Goal: Information Seeking & Learning: Get advice/opinions

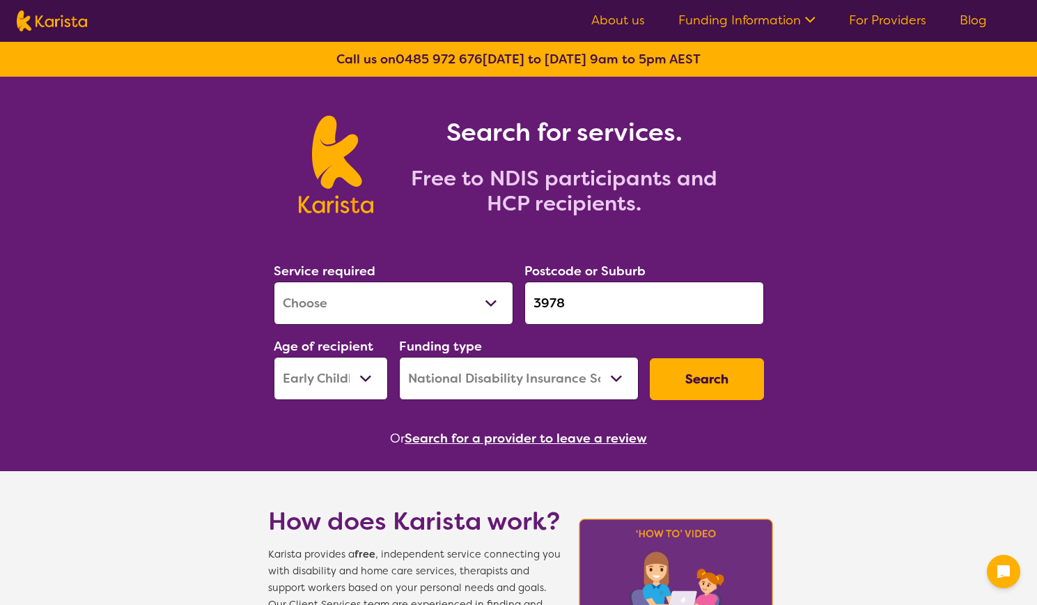
select select "[MEDICAL_DATA]"
select select "EC"
select select "NDIS"
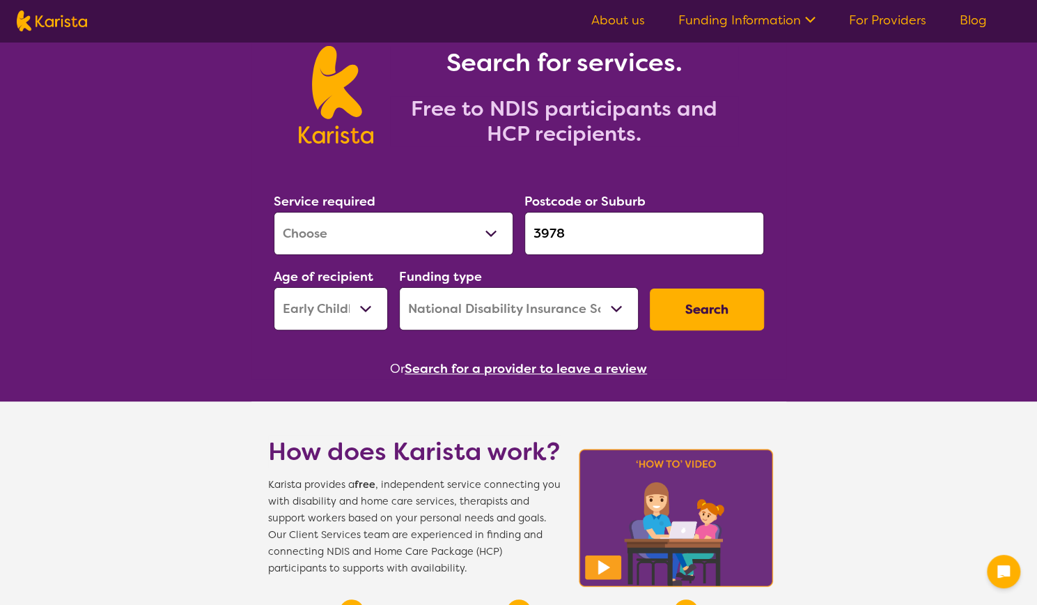
click at [701, 310] on button "Search" at bounding box center [707, 309] width 114 height 42
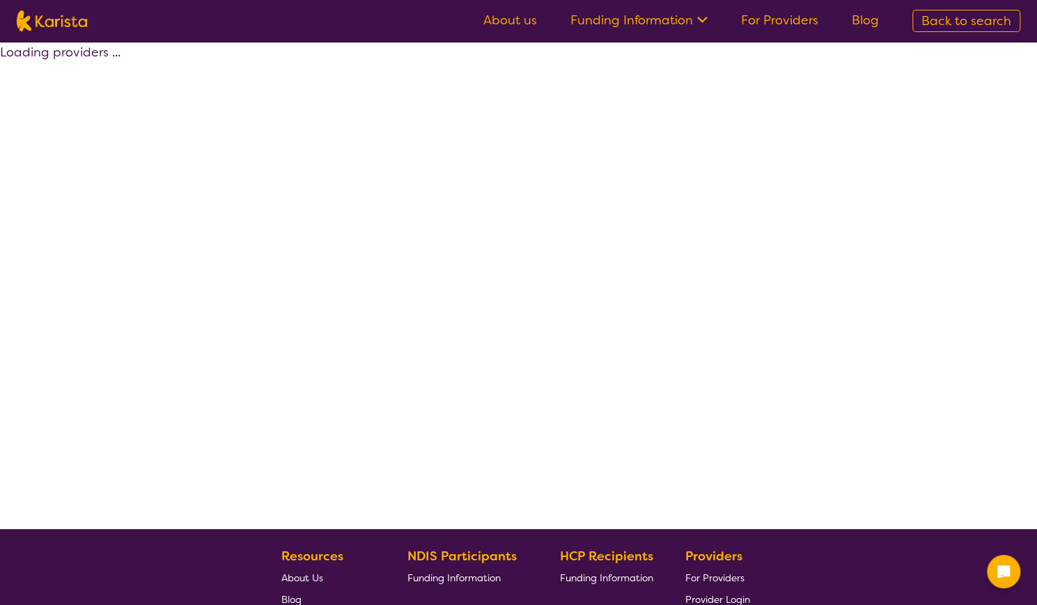
select select "by_score"
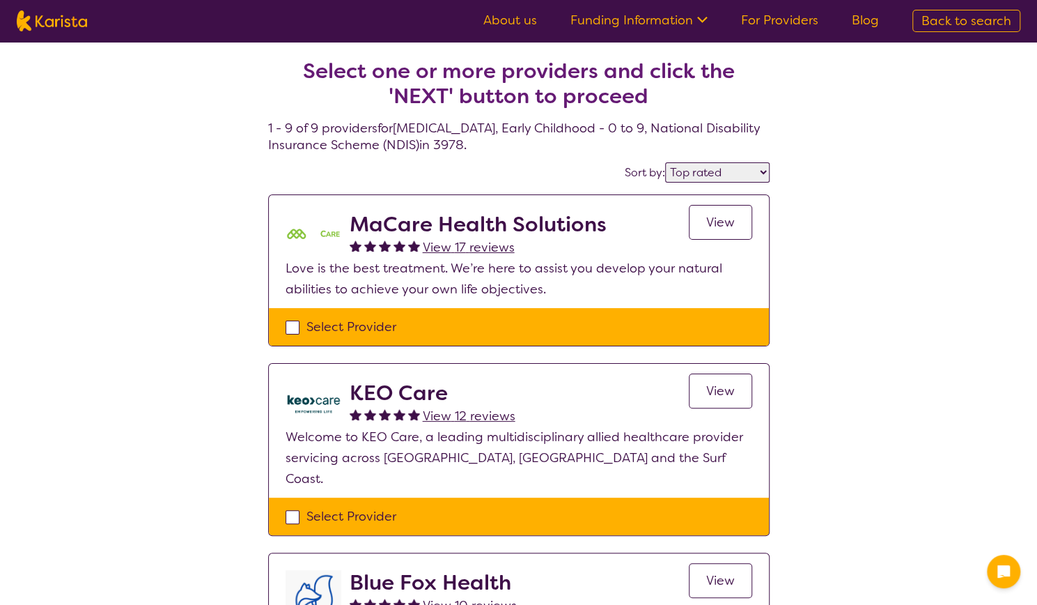
click at [745, 222] on link "View" at bounding box center [720, 222] width 63 height 35
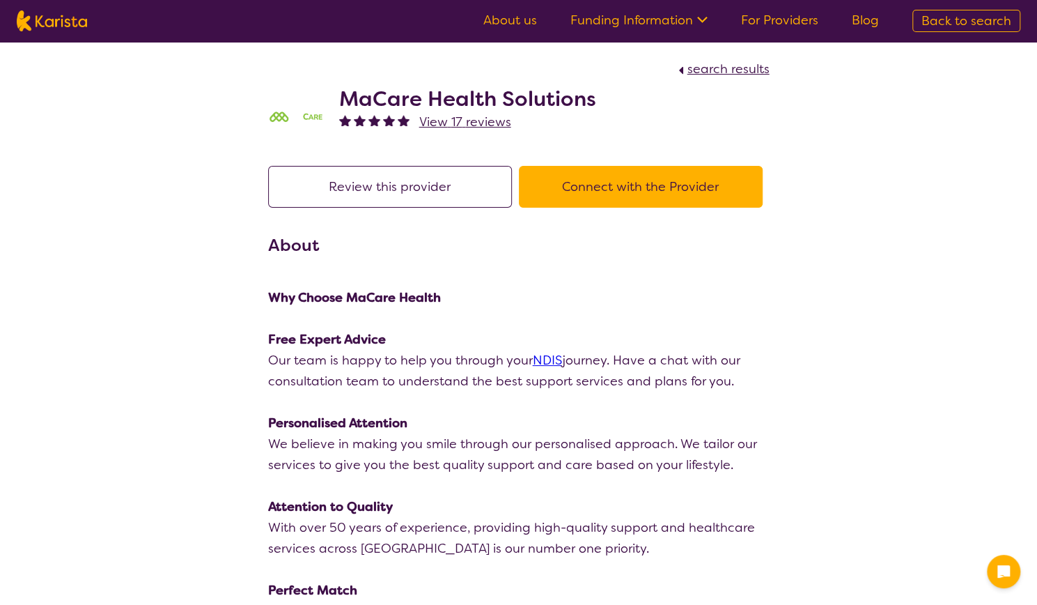
click at [493, 127] on span "View 17 reviews" at bounding box center [465, 122] width 92 height 17
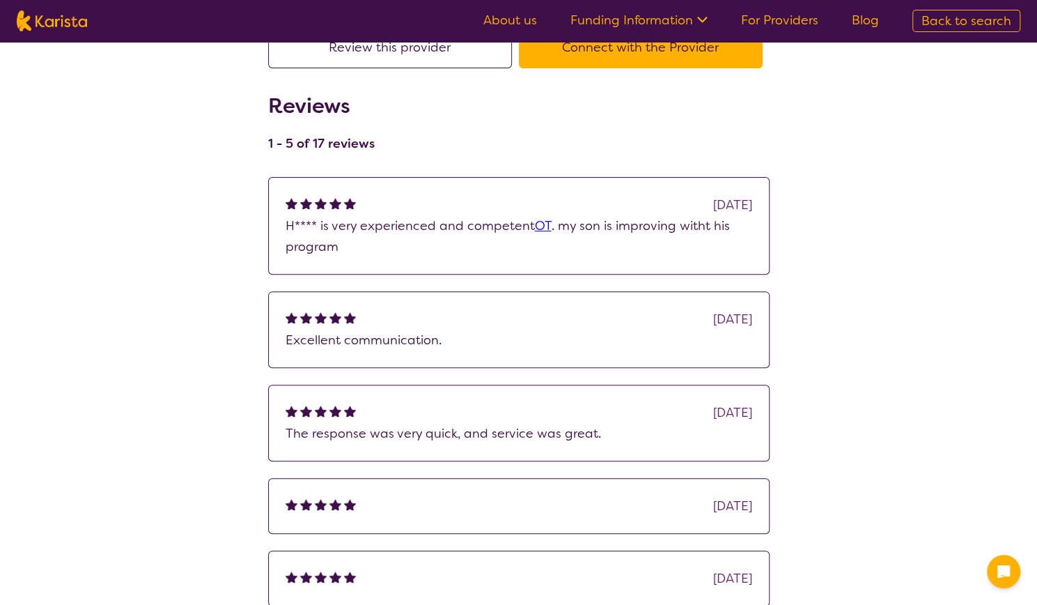
scroll to position [488, 0]
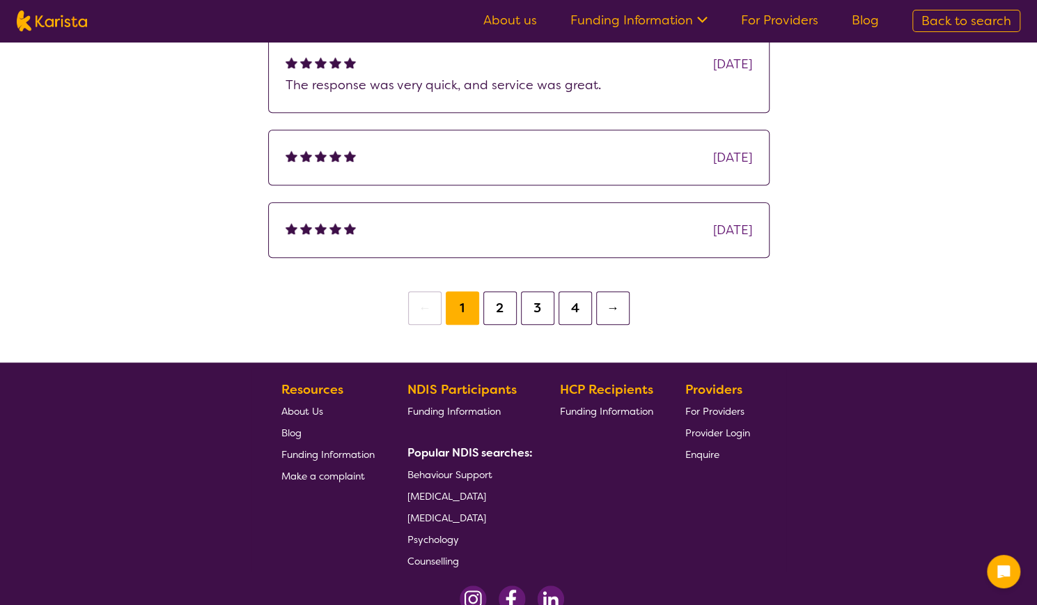
click at [497, 311] on button "2" at bounding box center [499, 307] width 33 height 33
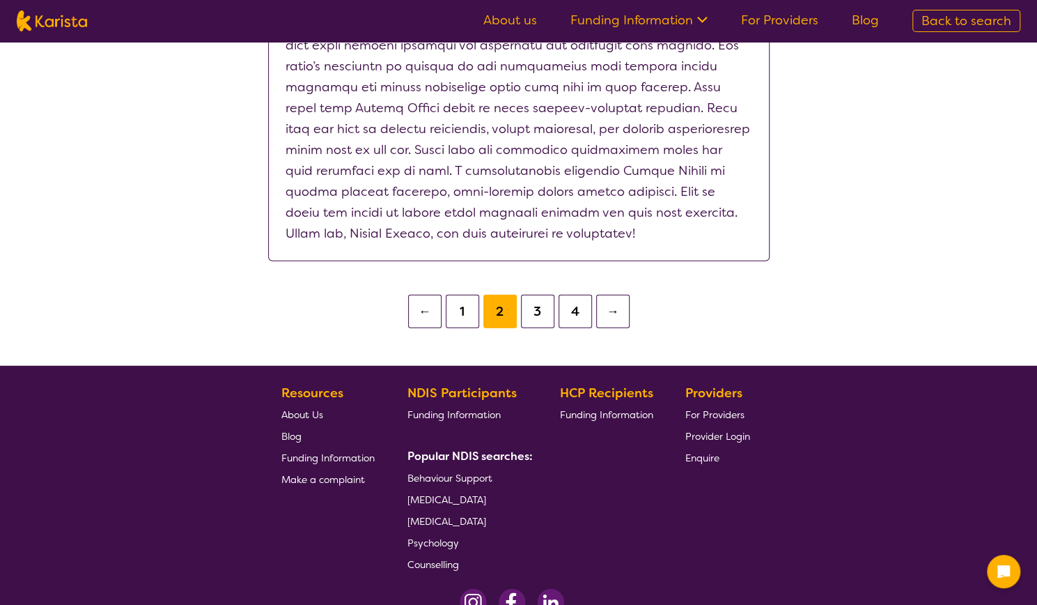
scroll to position [1950, 0]
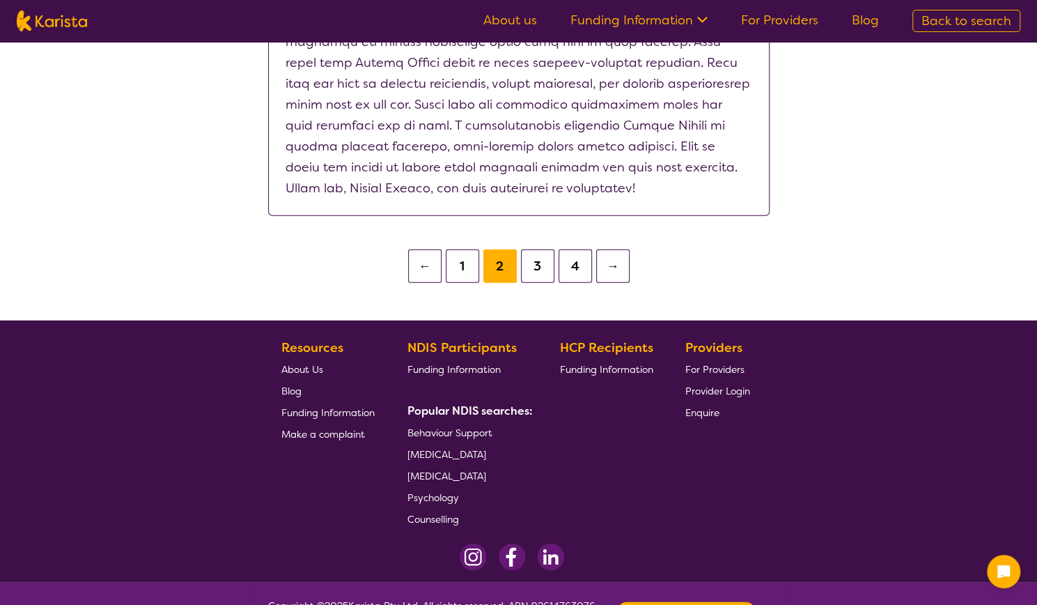
click at [534, 249] on button "3" at bounding box center [537, 265] width 33 height 33
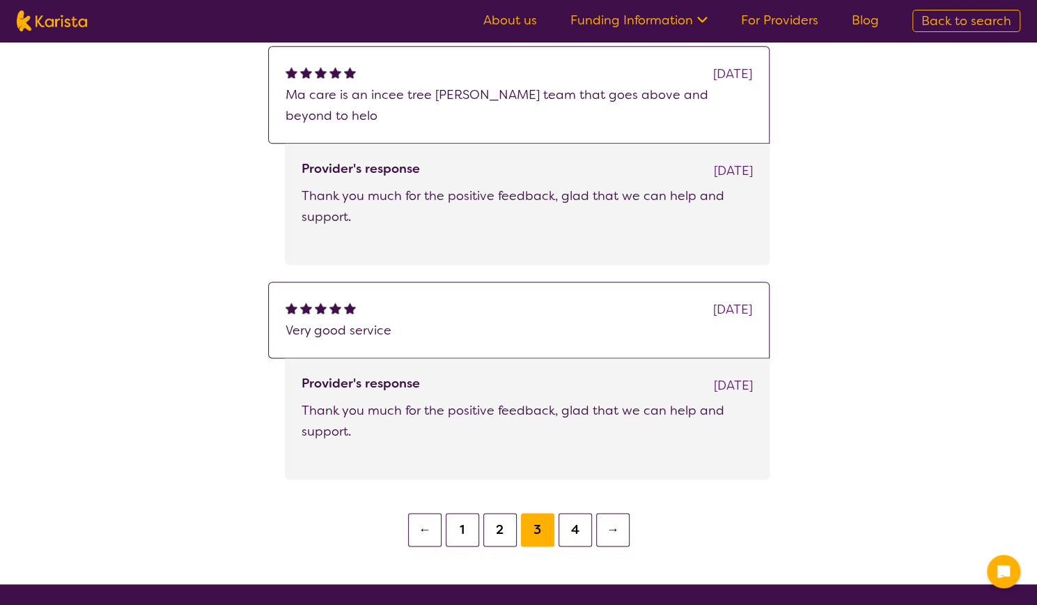
scroll to position [1045, 0]
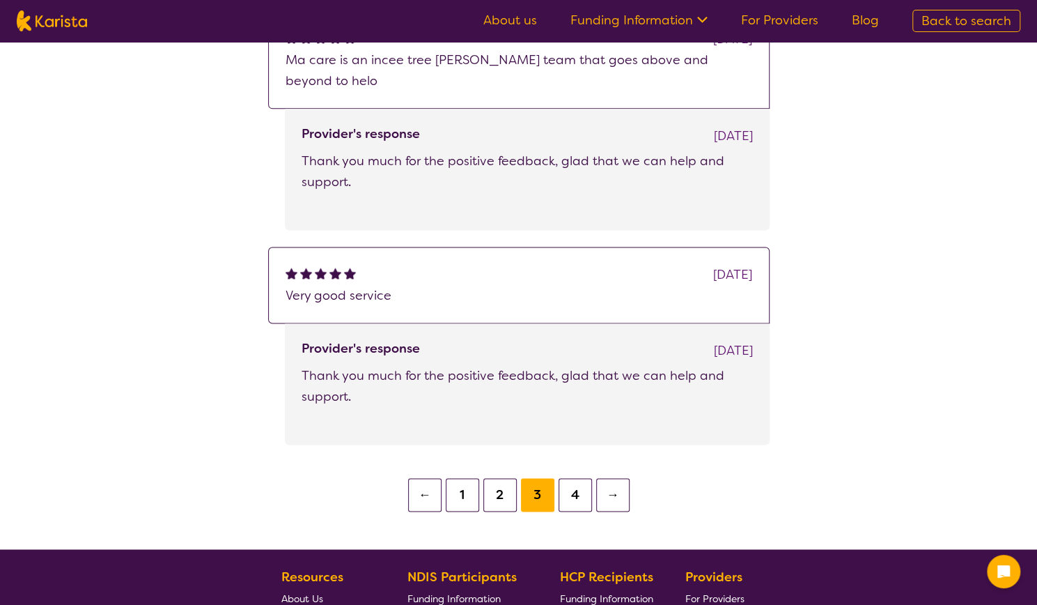
click at [574, 478] on button "4" at bounding box center [575, 494] width 33 height 33
